Goal: Check status: Check status

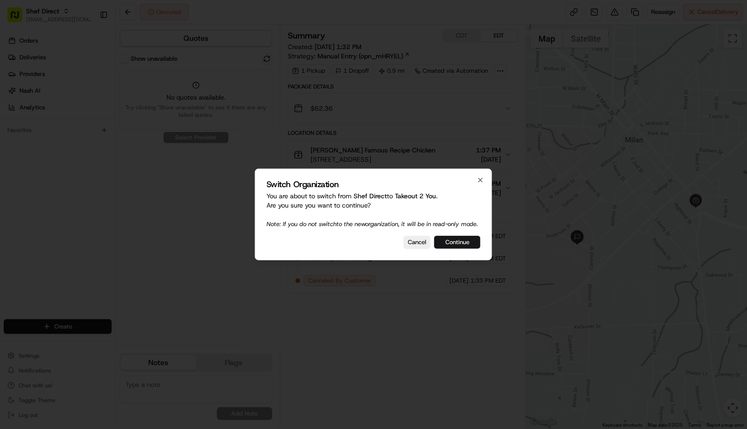
click at [458, 242] on button "Continue" at bounding box center [457, 242] width 46 height 13
